Goal: Task Accomplishment & Management: Use online tool/utility

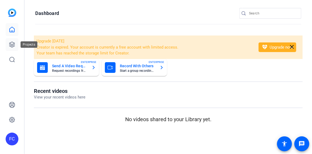
click at [9, 47] on icon at bounding box center [12, 44] width 6 height 6
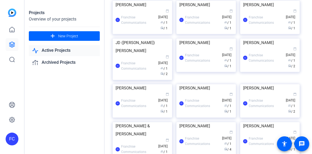
scroll to position [374, 0]
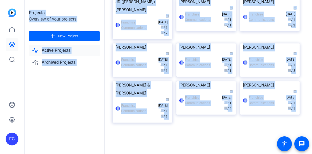
click at [226, 48] on div "Projects Overview of your projects add New Project Active Projects Archived Pro…" at bounding box center [168, 77] width 287 height 154
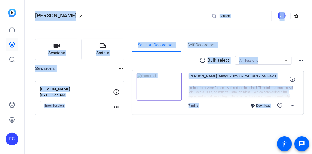
click at [161, 87] on img at bounding box center [159, 87] width 45 height 28
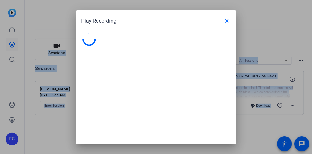
click at [161, 87] on div at bounding box center [156, 77] width 160 height 100
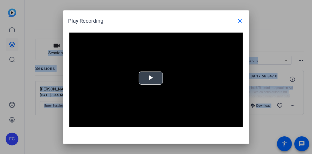
click at [151, 78] on span "Video Player" at bounding box center [151, 78] width 0 height 0
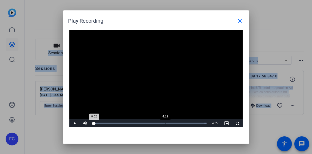
drag, startPoint x: 94, startPoint y: 123, endPoint x: 165, endPoint y: 126, distance: 71.3
click at [165, 126] on div "Loaded : 100.00% 4:12 0:02" at bounding box center [150, 123] width 119 height 8
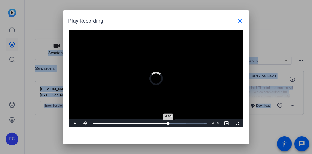
click at [168, 123] on div "4:26" at bounding box center [130, 123] width 75 height 1
click at [172, 123] on div "4:35" at bounding box center [132, 123] width 78 height 1
click at [174, 124] on div "4:44" at bounding box center [133, 123] width 80 height 1
click at [175, 123] on div "4:50" at bounding box center [134, 123] width 82 height 1
click at [177, 123] on div "4:56" at bounding box center [135, 123] width 84 height 1
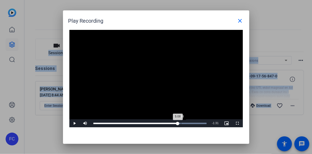
drag, startPoint x: 178, startPoint y: 123, endPoint x: 181, endPoint y: 122, distance: 2.9
click at [181, 122] on div "Loaded : 100.00% 5:08 5:08" at bounding box center [150, 123] width 119 height 8
click at [181, 123] on div "5:09" at bounding box center [137, 123] width 88 height 1
click at [182, 123] on div "5:12" at bounding box center [137, 123] width 89 height 1
click at [185, 123] on div "5:26" at bounding box center [139, 123] width 92 height 1
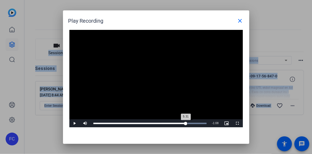
click at [186, 123] on div "5:31" at bounding box center [139, 123] width 93 height 1
click at [188, 123] on div "5:35" at bounding box center [140, 123] width 94 height 1
click at [191, 123] on div "5:45" at bounding box center [142, 123] width 98 height 1
click at [191, 123] on div "5:47" at bounding box center [142, 123] width 98 height 1
click at [192, 123] on div "5:52" at bounding box center [142, 123] width 99 height 1
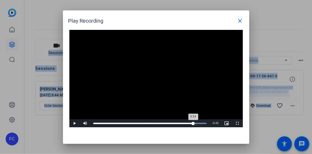
click at [193, 123] on div "5:54" at bounding box center [143, 123] width 100 height 1
click at [194, 123] on div "5:56" at bounding box center [143, 123] width 101 height 1
click at [196, 123] on div "6:05" at bounding box center [144, 123] width 102 height 1
click at [200, 123] on div "6:18" at bounding box center [146, 123] width 107 height 1
drag, startPoint x: 201, startPoint y: 123, endPoint x: 139, endPoint y: 125, distance: 61.9
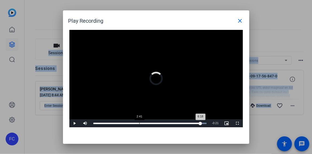
click at [139, 124] on div "6:18" at bounding box center [146, 123] width 107 height 1
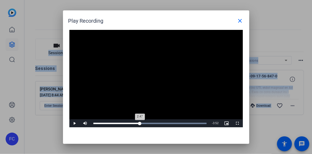
click at [140, 123] on div "2:47" at bounding box center [116, 123] width 47 height 1
click at [141, 123] on div "2:48" at bounding box center [117, 123] width 48 height 1
click at [139, 124] on div "2:41" at bounding box center [116, 123] width 46 height 1
drag, startPoint x: 138, startPoint y: 123, endPoint x: 136, endPoint y: 124, distance: 2.7
click at [136, 124] on div "Loaded : 100.00% 2:30 2:38" at bounding box center [150, 123] width 119 height 8
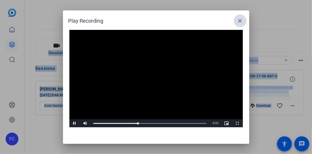
drag, startPoint x: 240, startPoint y: 21, endPoint x: 233, endPoint y: 31, distance: 12.7
click at [240, 21] on mat-icon "close" at bounding box center [240, 21] width 6 height 6
